Goal: Task Accomplishment & Management: Manage account settings

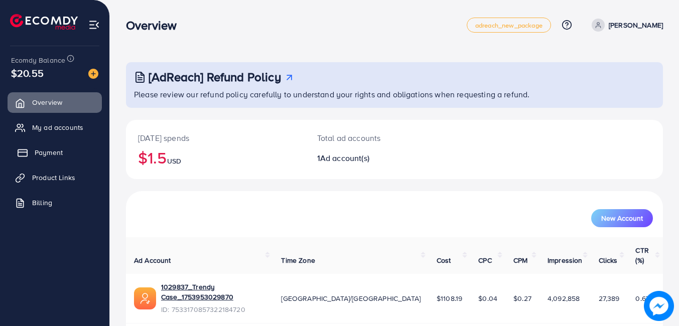
click at [72, 151] on link "Payment" at bounding box center [55, 153] width 94 height 20
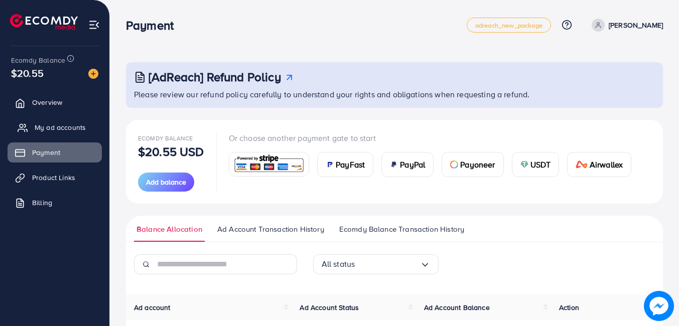
click at [80, 125] on span "My ad accounts" at bounding box center [60, 128] width 51 height 10
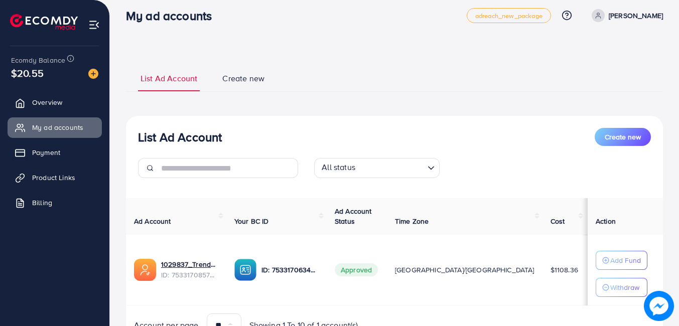
scroll to position [61, 0]
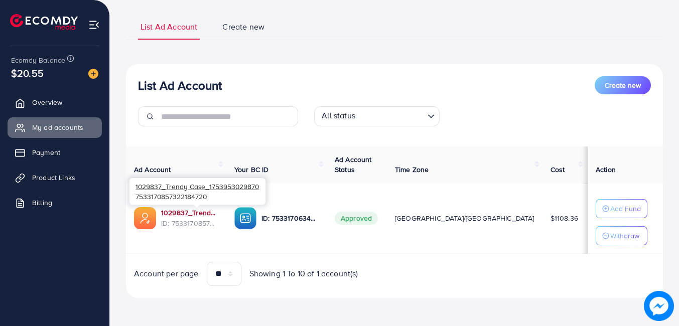
click at [181, 209] on link "1029837_Trendy Case_1753953029870" at bounding box center [189, 213] width 57 height 10
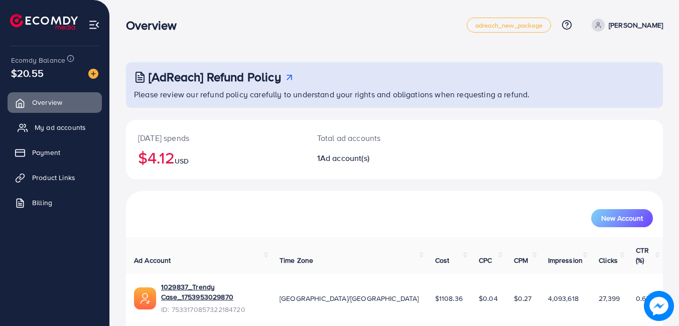
click at [50, 130] on span "My ad accounts" at bounding box center [60, 128] width 51 height 10
click at [67, 132] on span "My ad accounts" at bounding box center [60, 128] width 51 height 10
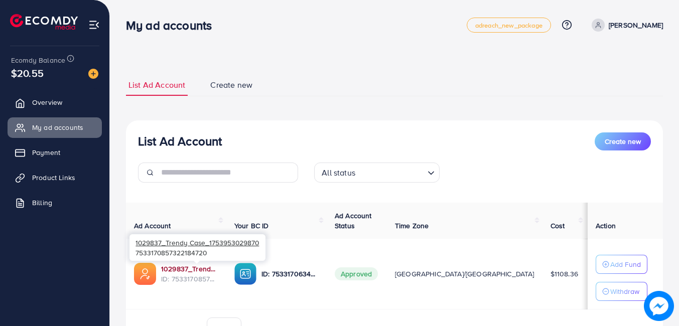
click at [191, 270] on link "1029837_Trendy Case_1753953029870" at bounding box center [189, 269] width 57 height 10
